Goal: Task Accomplishment & Management: Complete application form

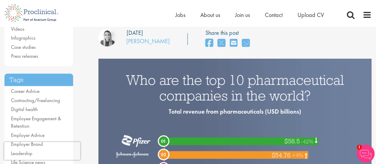
scroll to position [92, 0]
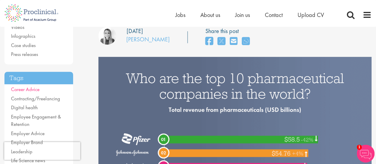
click at [30, 86] on link "Career Advice" at bounding box center [25, 89] width 29 height 7
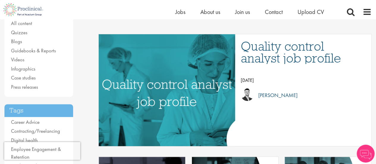
scroll to position [61, 0]
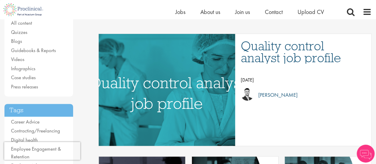
click at [150, 110] on img "Link to a post" at bounding box center [167, 90] width 258 height 134
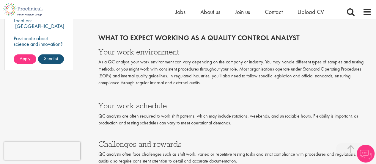
scroll to position [501, 0]
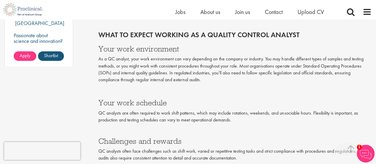
click at [331, 145] on h3 "Challenges and rewards" at bounding box center [234, 137] width 273 height 16
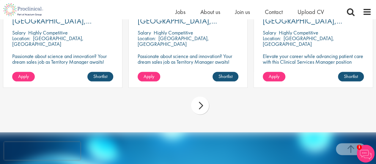
scroll to position [1719, 0]
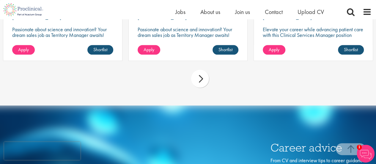
click at [207, 81] on div "next" at bounding box center [200, 79] width 18 height 18
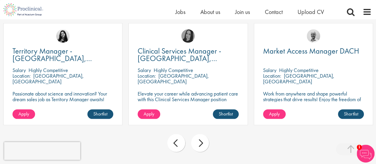
scroll to position [1653, 0]
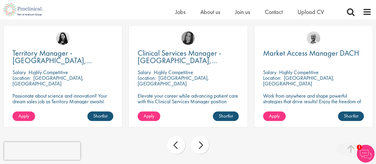
click at [195, 148] on div "next" at bounding box center [200, 145] width 18 height 18
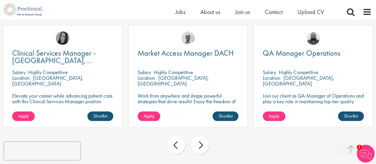
click at [198, 143] on div "next" at bounding box center [200, 145] width 18 height 18
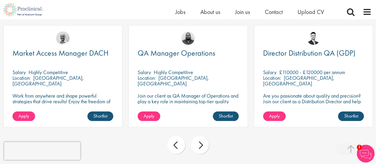
click at [198, 143] on div "next" at bounding box center [200, 145] width 18 height 18
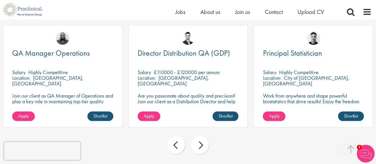
click at [198, 143] on div "next" at bounding box center [200, 145] width 18 height 18
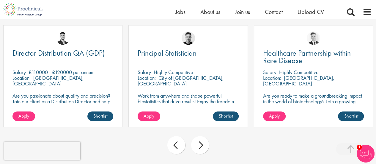
click at [199, 149] on div "next" at bounding box center [200, 145] width 18 height 18
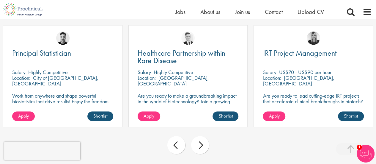
click at [199, 149] on div "next" at bounding box center [200, 145] width 18 height 18
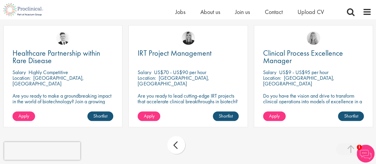
click at [199, 149] on div "prev next" at bounding box center [188, 146] width 376 height 26
click at [200, 149] on div "prev next" at bounding box center [188, 146] width 376 height 26
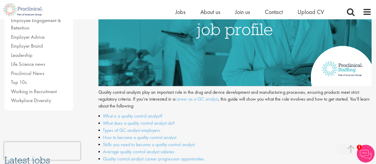
scroll to position [141, 0]
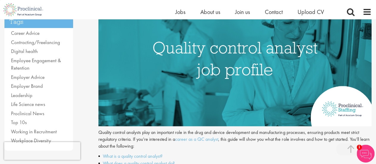
click at [259, 65] on img at bounding box center [234, 55] width 273 height 142
click at [196, 138] on link "career as a QC analyst" at bounding box center [196, 139] width 43 height 6
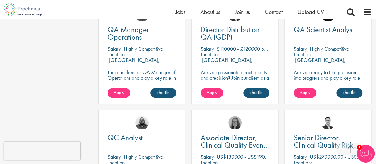
scroll to position [180, 0]
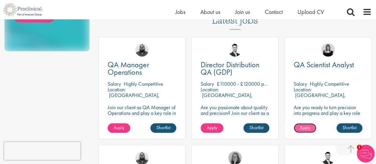
click at [308, 130] on span "Apply" at bounding box center [305, 127] width 11 height 6
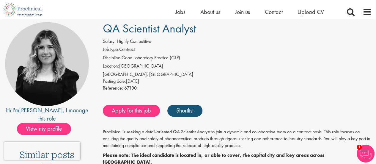
scroll to position [50, 0]
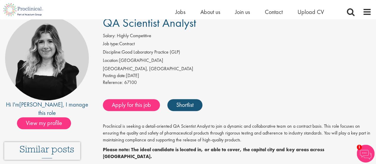
click at [133, 107] on link "Apply for this job" at bounding box center [131, 105] width 57 height 12
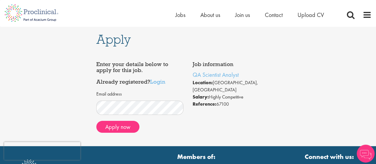
click at [93, 110] on div "Apply Job information QA Scientist Analyst Location: [GEOGRAPHIC_DATA], [GEOGRA…" at bounding box center [188, 86] width 193 height 119
click at [120, 126] on button "Apply now" at bounding box center [117, 127] width 43 height 12
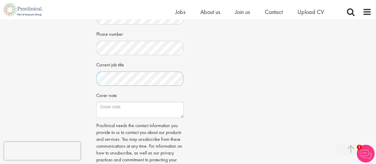
scroll to position [167, 0]
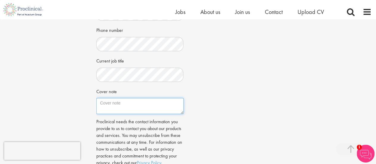
click at [152, 110] on textarea "Cover note" at bounding box center [139, 106] width 87 height 16
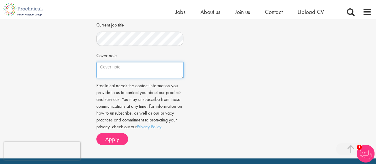
scroll to position [204, 0]
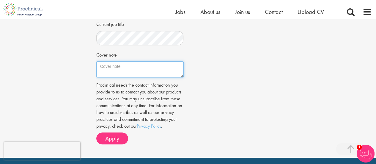
click at [129, 68] on textarea "Cover note" at bounding box center [139, 69] width 87 height 16
paste textarea "I am Charvi Gupta, currently pursuing my B.Tech in Biotechnology at JIIT, Noida…"
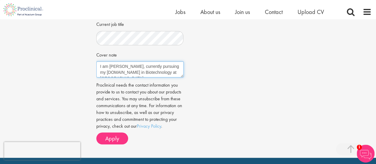
scroll to position [21, 0]
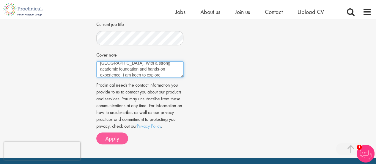
type textarea "I am Charvi Gupta, currently pursuing my B.Tech in Biotechnology at JIIT, Noida…"
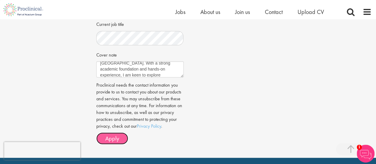
click at [112, 138] on span "Apply" at bounding box center [112, 139] width 14 height 8
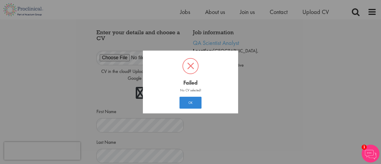
scroll to position [9, 0]
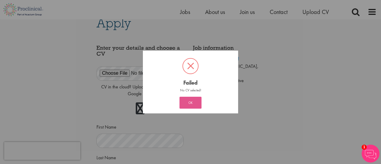
click at [193, 107] on button "OK" at bounding box center [190, 103] width 22 height 12
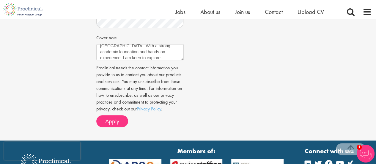
scroll to position [281, 0]
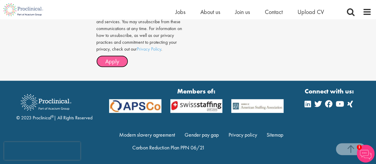
click at [104, 62] on button "Apply" at bounding box center [112, 61] width 32 height 12
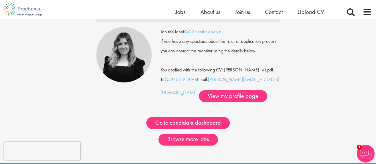
scroll to position [53, 0]
